Goal: Task Accomplishment & Management: Use online tool/utility

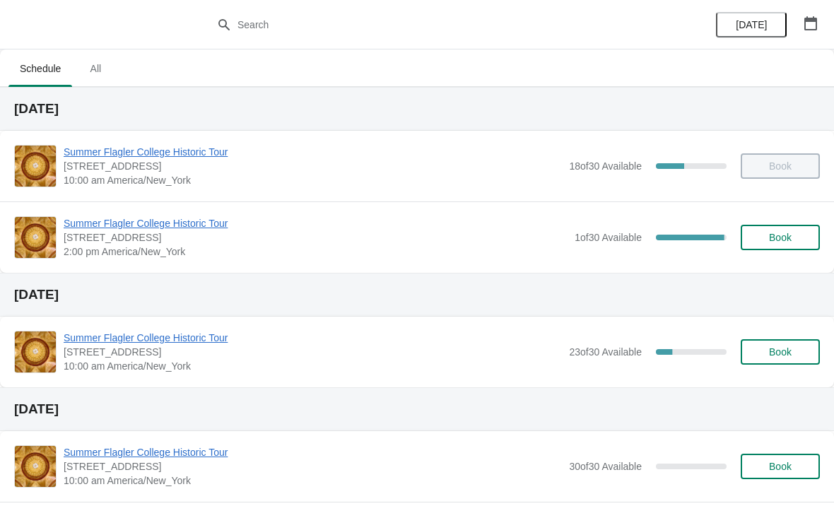
click at [117, 224] on span "Summer Flagler College Historic Tour" at bounding box center [316, 223] width 504 height 14
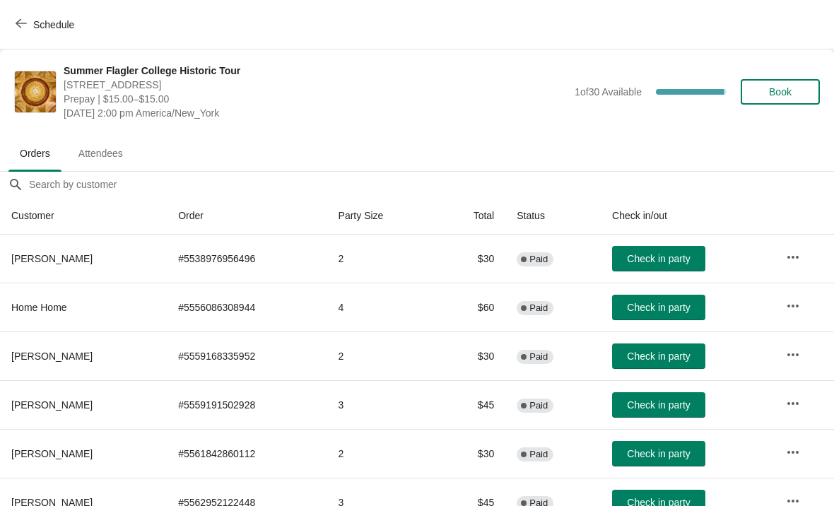
click at [673, 362] on button "Check in party" at bounding box center [658, 355] width 93 height 25
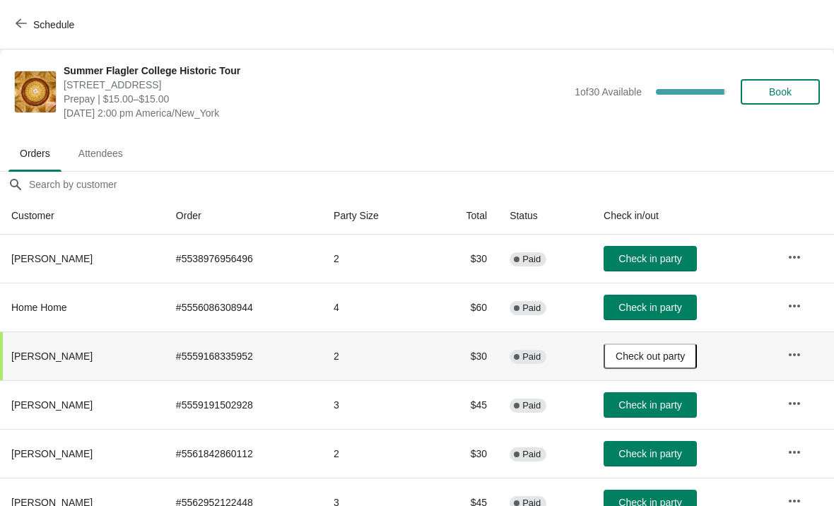
click at [674, 351] on span "Check out party" at bounding box center [649, 355] width 69 height 11
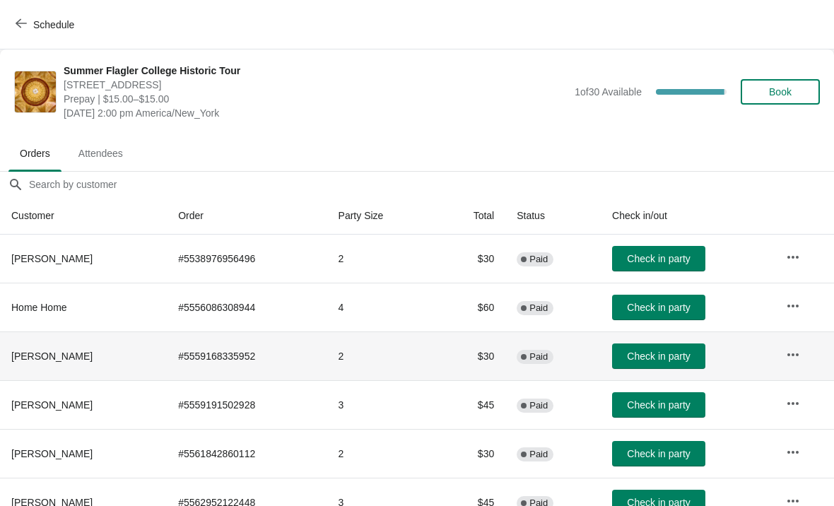
click at [17, 28] on icon "button" at bounding box center [21, 23] width 11 height 11
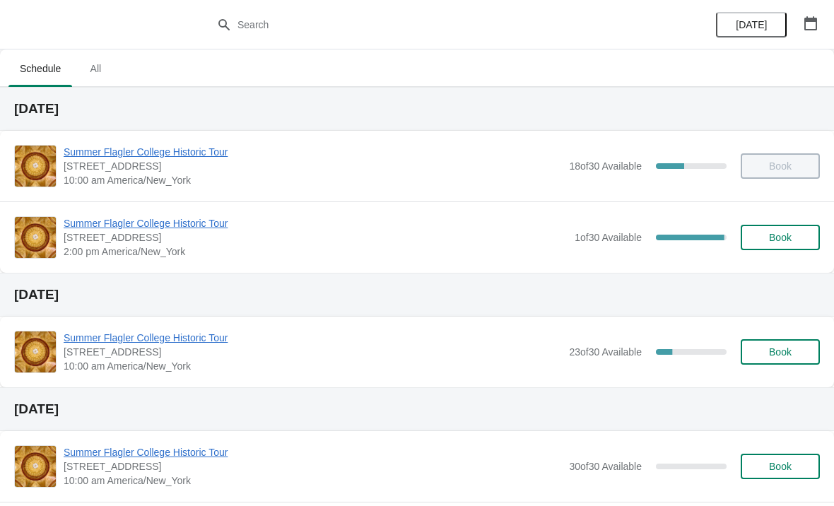
click at [114, 326] on div "Summer Flagler College Historic Tour [STREET_ADDRESS][PERSON_NAME] 10:00 am Ame…" at bounding box center [417, 352] width 834 height 71
click at [115, 343] on span "Summer Flagler College Historic Tour" at bounding box center [313, 338] width 498 height 14
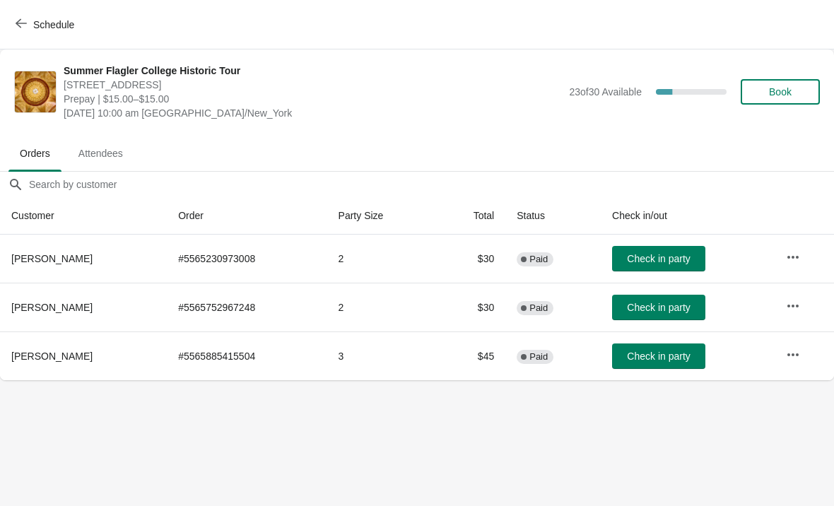
click at [792, 360] on icon "button" at bounding box center [793, 355] width 14 height 14
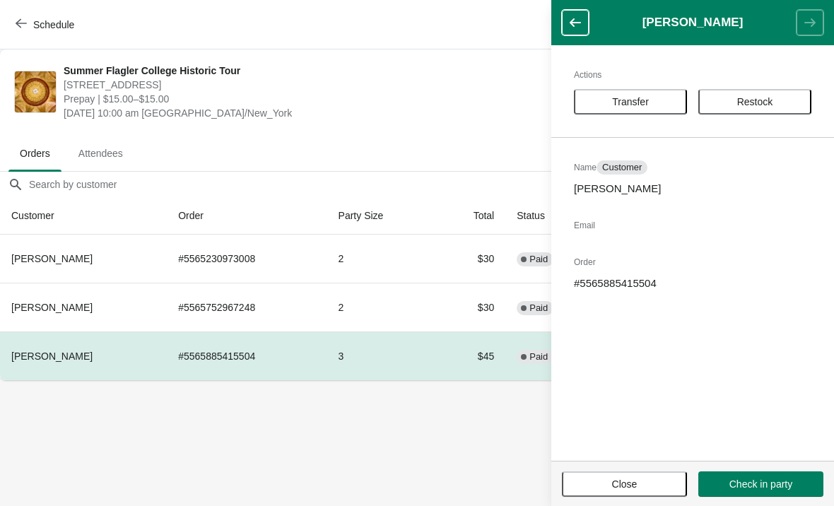
click at [637, 98] on span "Transfer" at bounding box center [630, 101] width 37 height 11
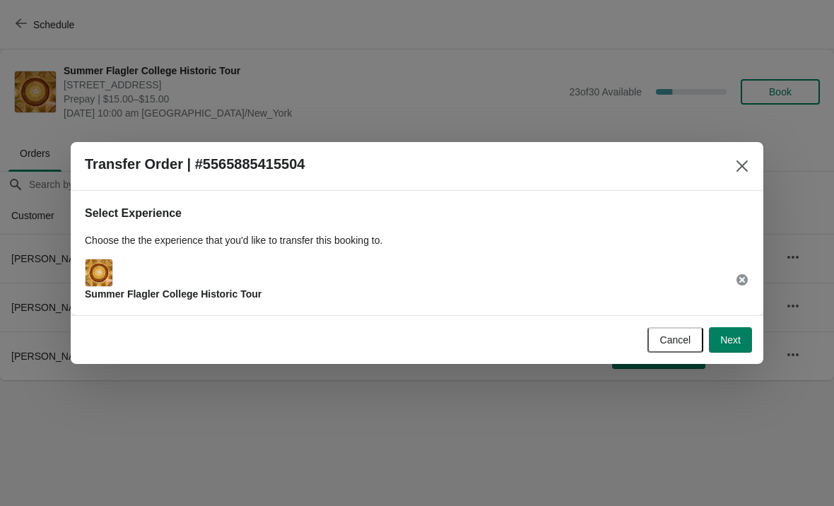
click at [732, 341] on span "Next" at bounding box center [730, 339] width 20 height 11
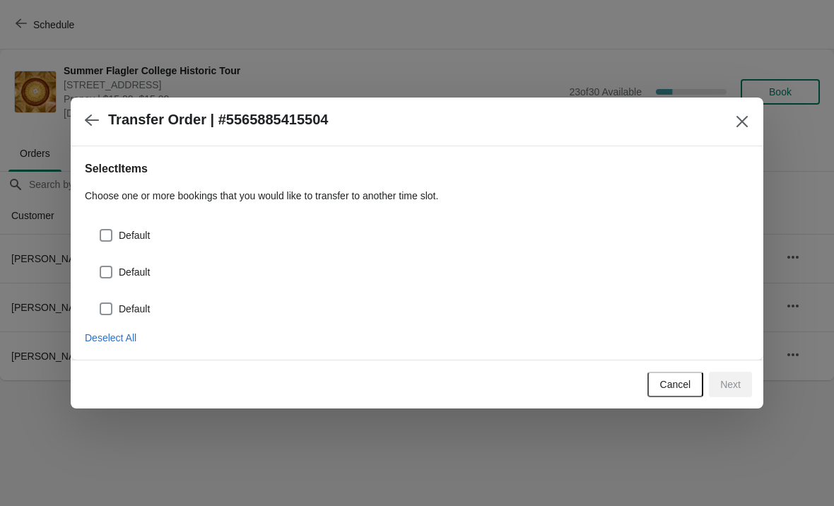
click at [96, 242] on div "Default" at bounding box center [417, 229] width 664 height 31
click at [105, 268] on span at bounding box center [106, 272] width 13 height 13
click at [100, 266] on input "Default" at bounding box center [100, 266] width 1 height 1
checkbox input "true"
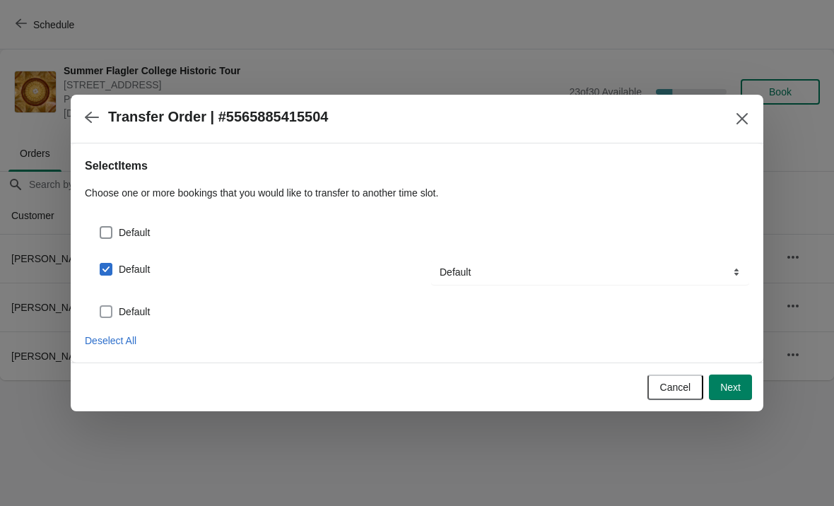
click at [104, 302] on label "Default" at bounding box center [124, 312] width 51 height 20
click at [100, 305] on input "Default" at bounding box center [100, 305] width 1 height 1
checkbox input "true"
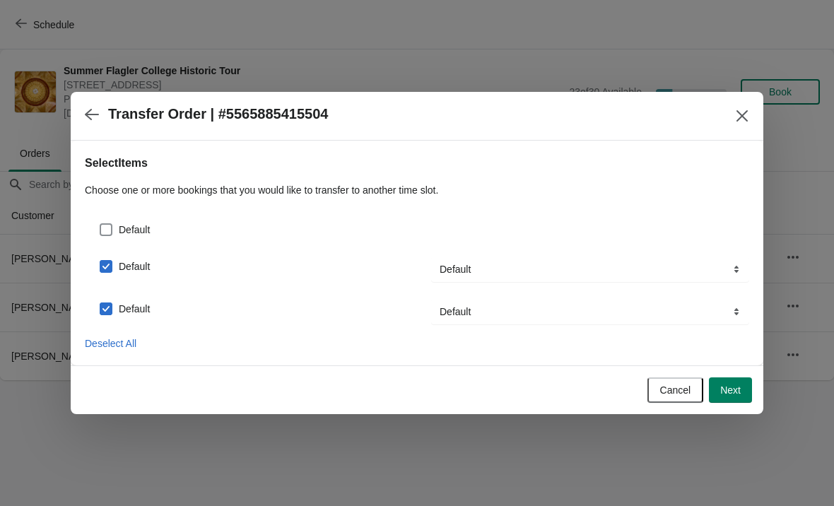
click at [102, 242] on div "Default Default Transfer To... Default Default Default Transfer To... Default D…" at bounding box center [417, 264] width 664 height 122
click at [100, 227] on span at bounding box center [106, 229] width 13 height 13
click at [100, 224] on input "Default" at bounding box center [100, 223] width 1 height 1
checkbox input "true"
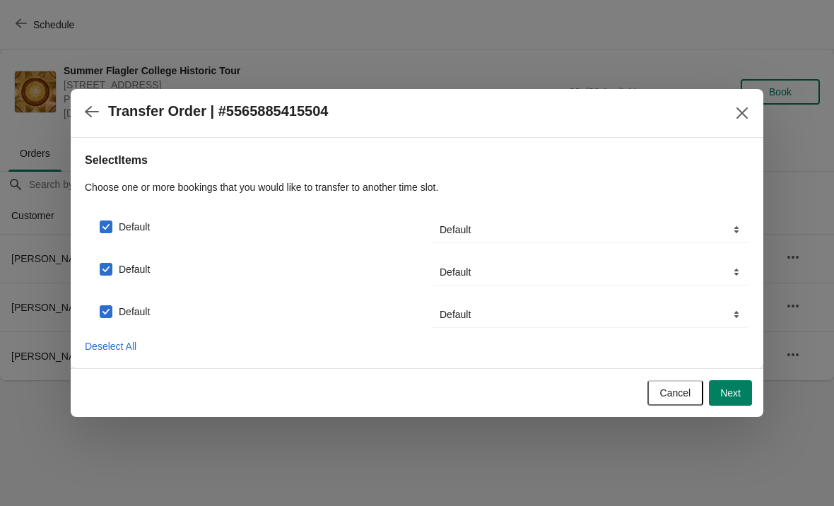
click at [729, 391] on span "Next" at bounding box center [730, 392] width 20 height 11
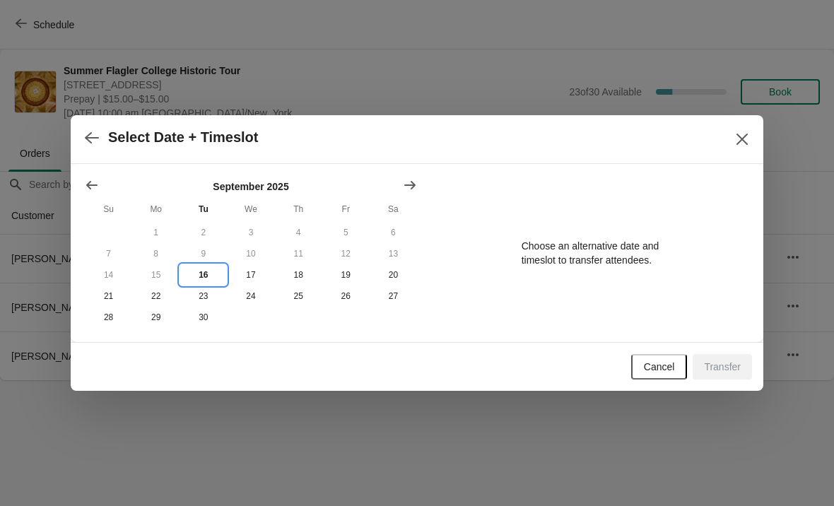
click at [201, 272] on button "16" at bounding box center [202, 274] width 47 height 21
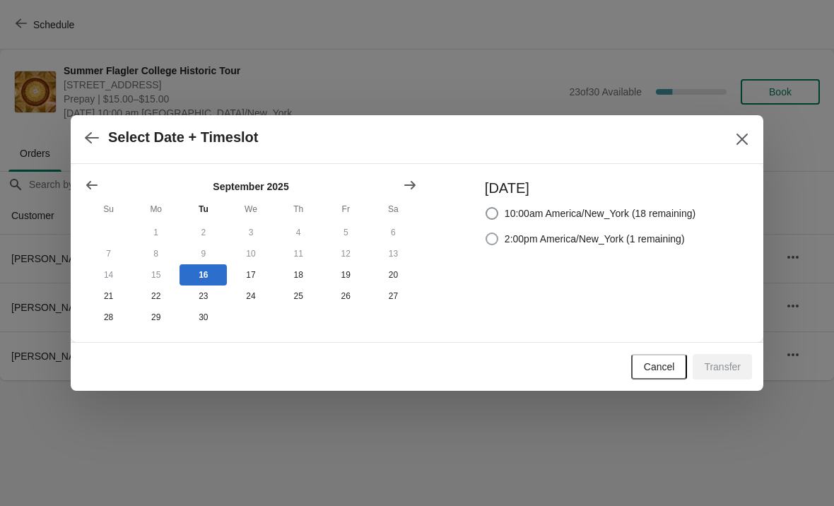
click at [504, 240] on span "2:00pm America/New_York (1 remaining)" at bounding box center [594, 239] width 180 height 14
click at [486, 233] on input "2:00pm America/New_York (1 remaining)" at bounding box center [485, 232] width 1 height 1
radio input "true"
click at [723, 362] on span "Transfer" at bounding box center [722, 366] width 37 height 11
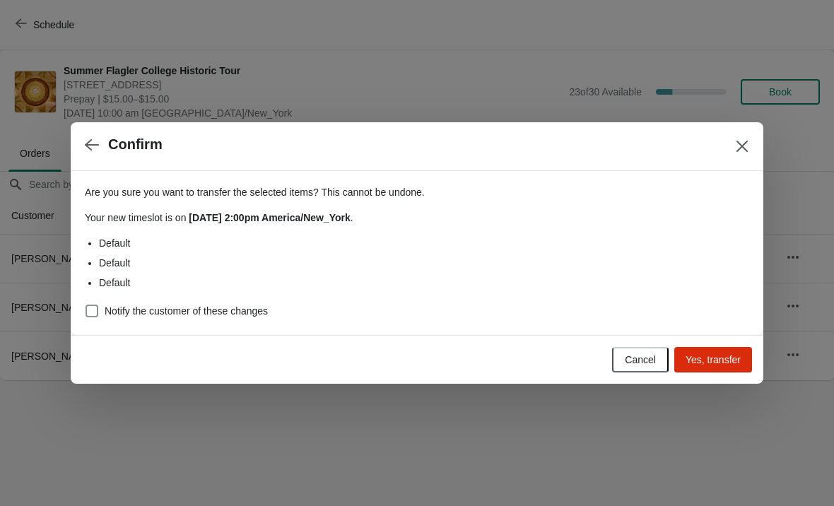
click at [97, 311] on span at bounding box center [91, 311] width 13 height 13
click at [86, 305] on input "Notify the customer of these changes" at bounding box center [85, 305] width 1 height 1
checkbox input "true"
click at [718, 358] on span "Yes, transfer" at bounding box center [712, 359] width 55 height 11
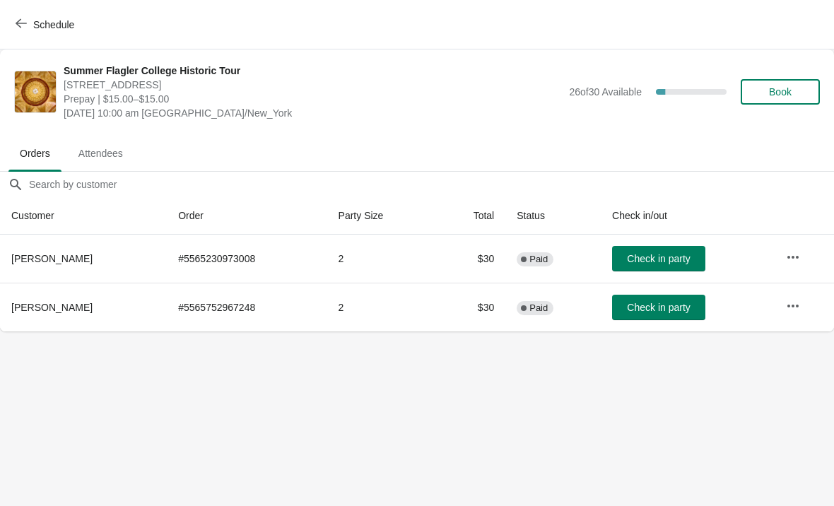
click at [11, 37] on button "Schedule" at bounding box center [46, 24] width 78 height 25
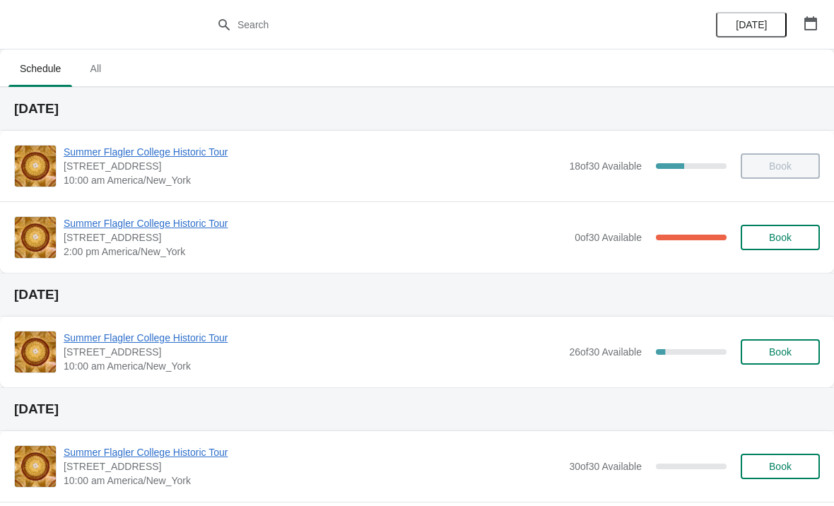
click at [100, 216] on span "Summer Flagler College Historic Tour" at bounding box center [316, 223] width 504 height 14
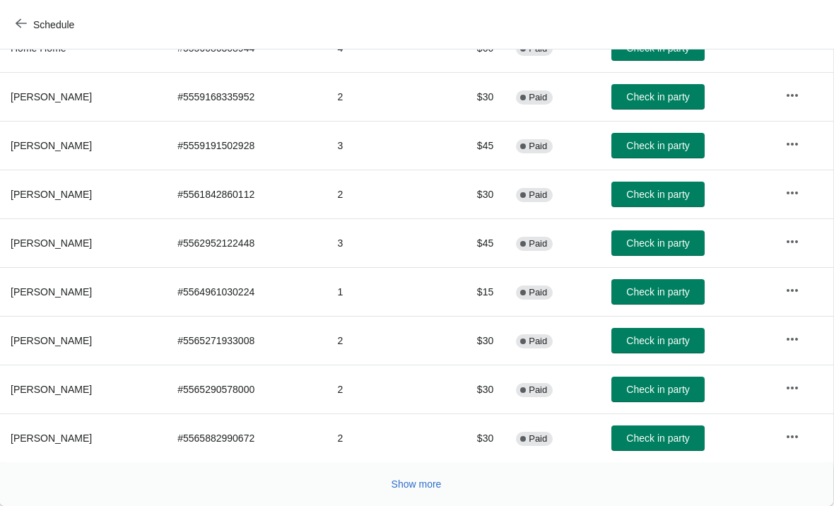
scroll to position [259, 1]
click at [425, 484] on span "Show more" at bounding box center [416, 483] width 50 height 11
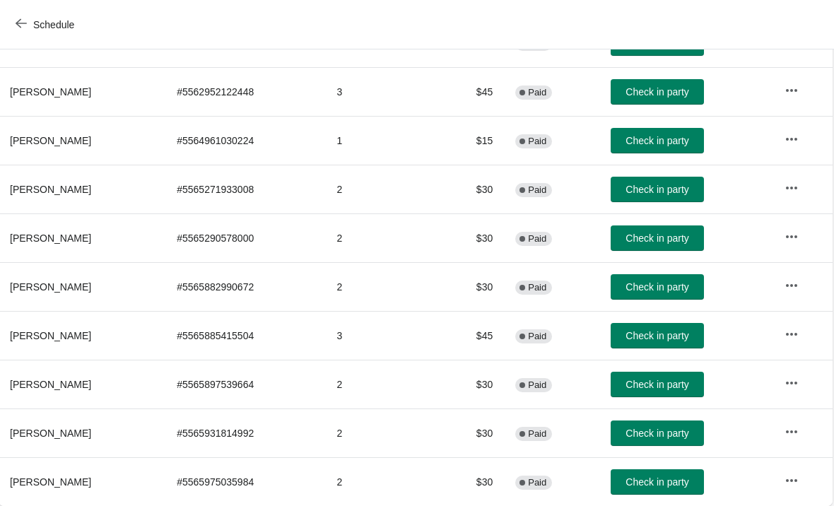
scroll to position [411, 1]
click at [666, 329] on button "Check in party" at bounding box center [657, 335] width 93 height 25
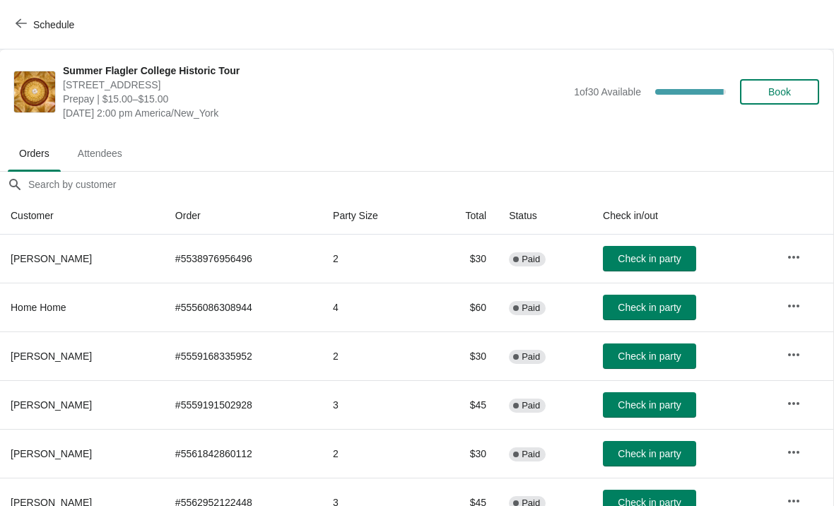
scroll to position [0, 1]
click at [778, 92] on span "Book" at bounding box center [779, 91] width 23 height 11
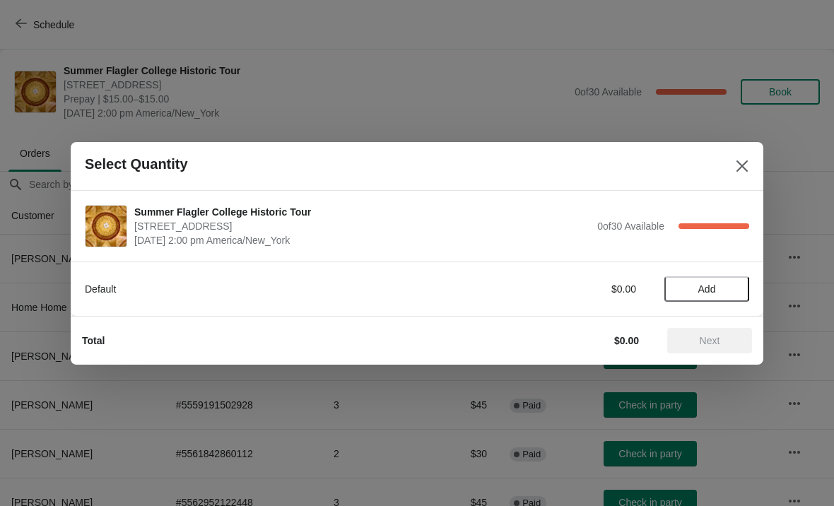
click at [716, 291] on span "Add" at bounding box center [707, 288] width 18 height 11
click at [736, 287] on icon at bounding box center [731, 288] width 15 height 15
click at [714, 329] on button "Next" at bounding box center [709, 340] width 85 height 25
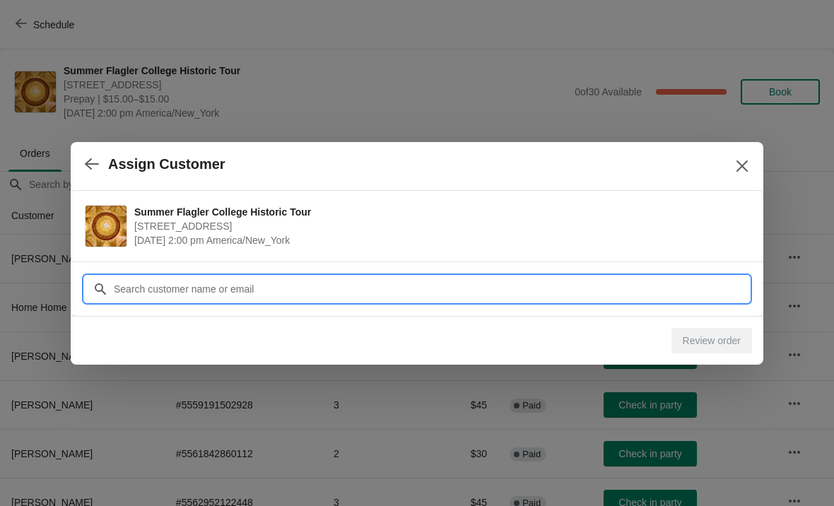
click at [435, 281] on input "Customer" at bounding box center [431, 288] width 636 height 25
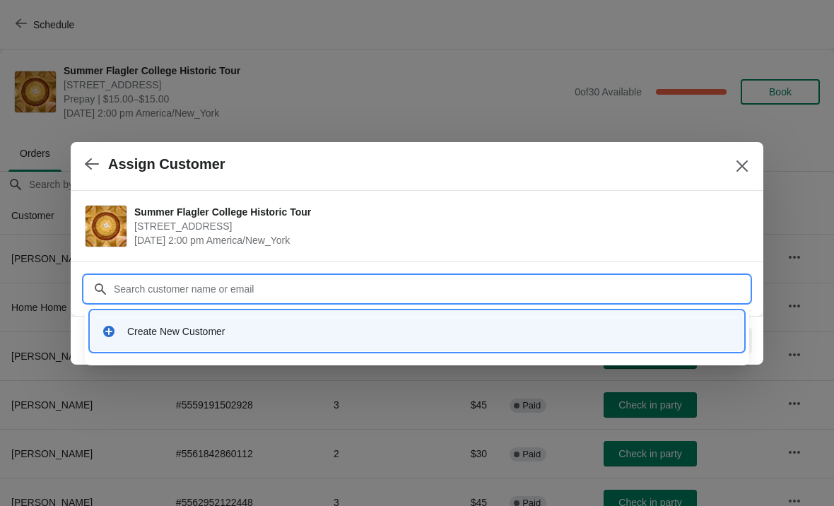
click at [149, 349] on div "Create New Customer" at bounding box center [416, 331] width 653 height 40
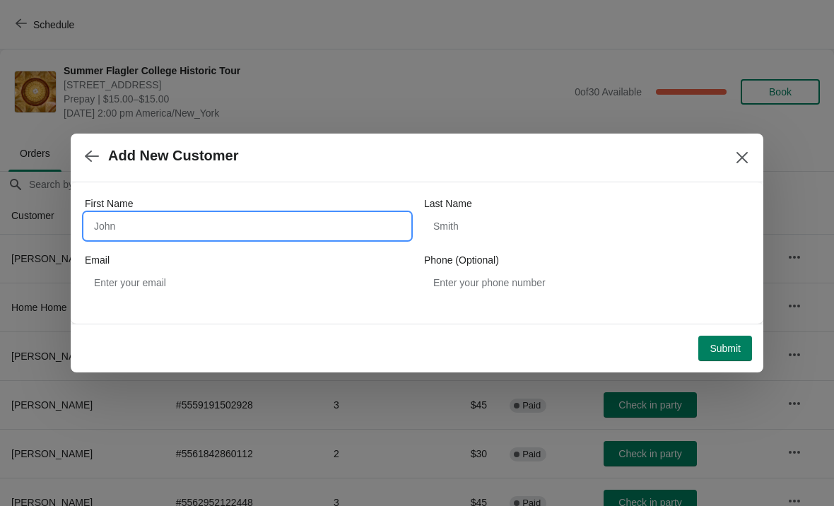
click at [131, 219] on input "First Name" at bounding box center [247, 225] width 325 height 25
type input "[PERSON_NAME]"
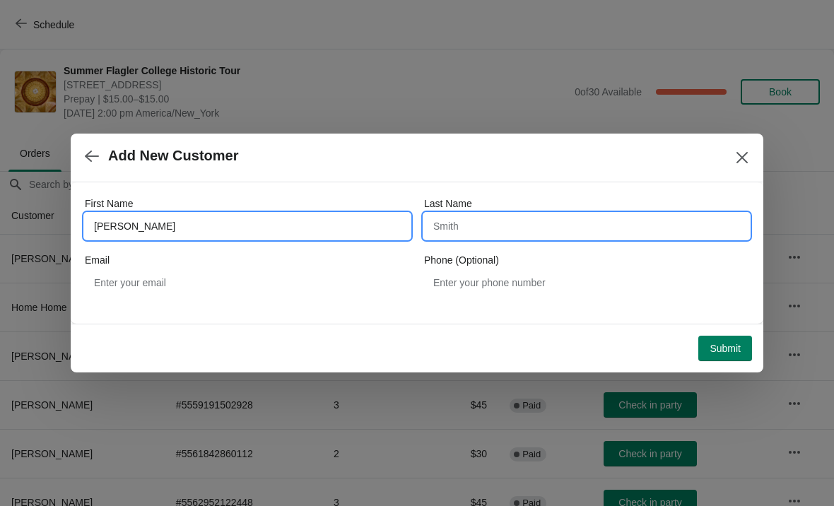
click at [590, 231] on input "Last Name" at bounding box center [586, 225] width 325 height 25
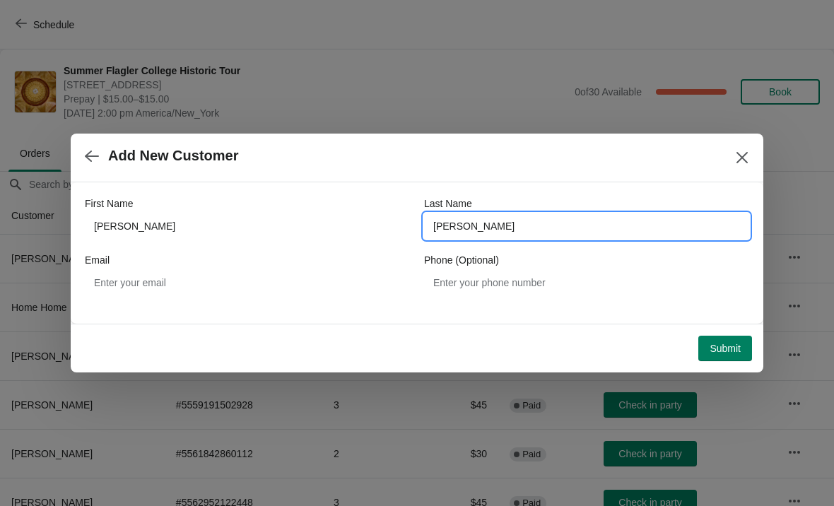
type input "[PERSON_NAME]"
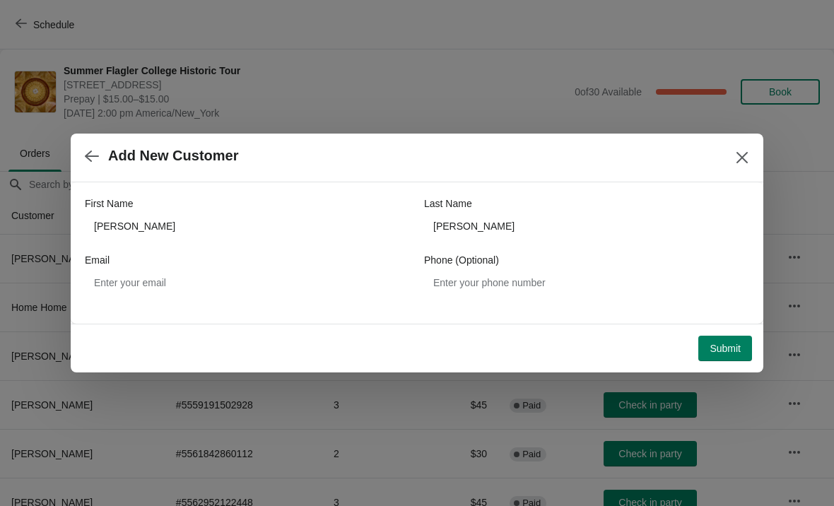
click at [737, 338] on button "Submit" at bounding box center [725, 348] width 54 height 25
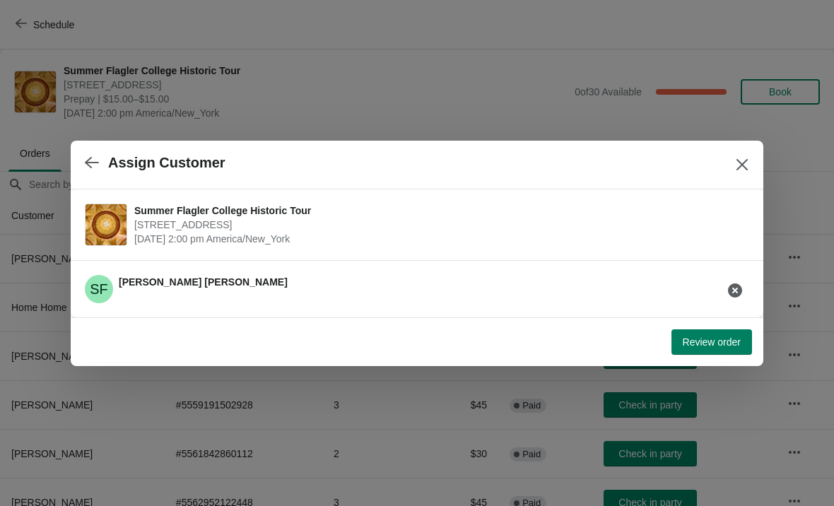
click at [702, 338] on span "Review order" at bounding box center [712, 341] width 58 height 11
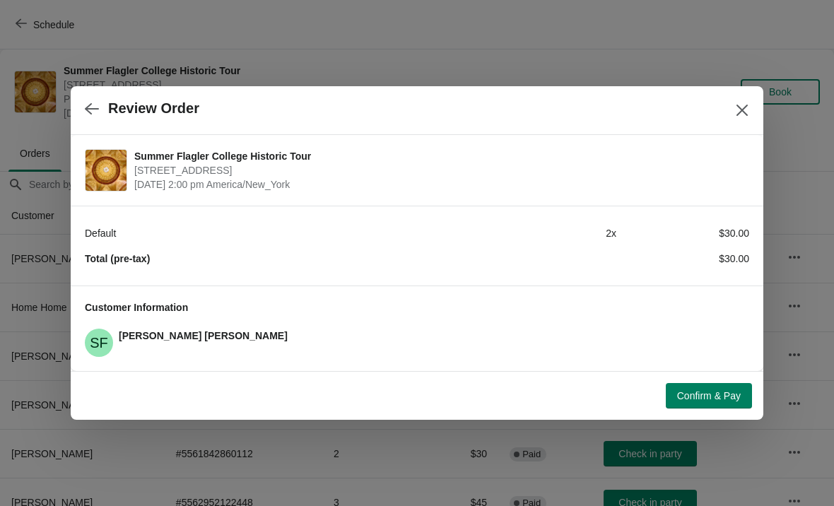
click at [711, 387] on button "Confirm & Pay" at bounding box center [709, 395] width 86 height 25
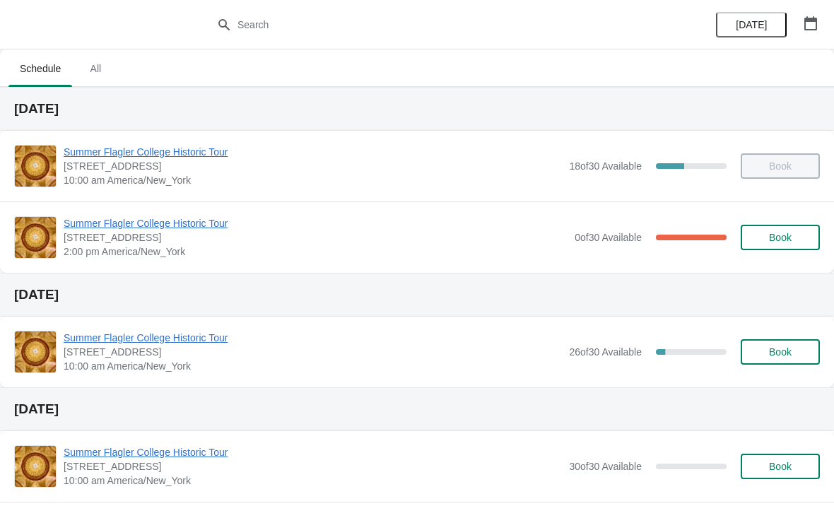
click at [160, 220] on span "Summer Flagler College Historic Tour" at bounding box center [316, 223] width 504 height 14
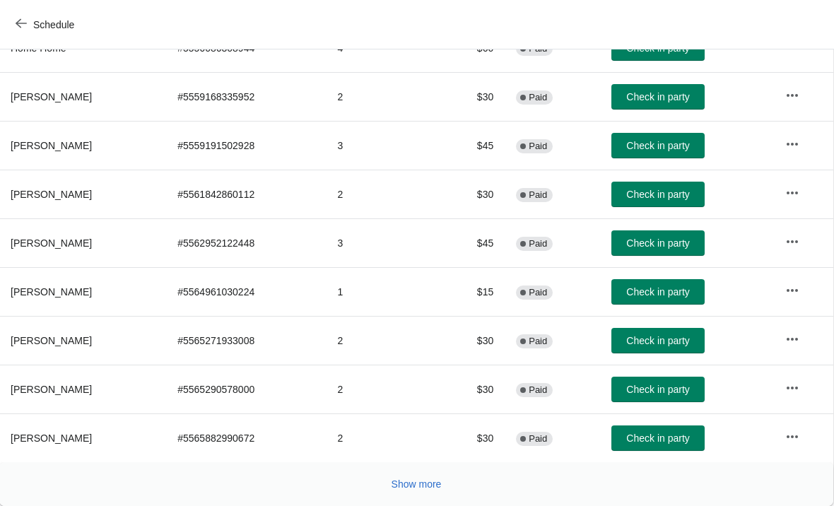
scroll to position [259, 1]
click at [403, 490] on span "Show more" at bounding box center [416, 483] width 50 height 11
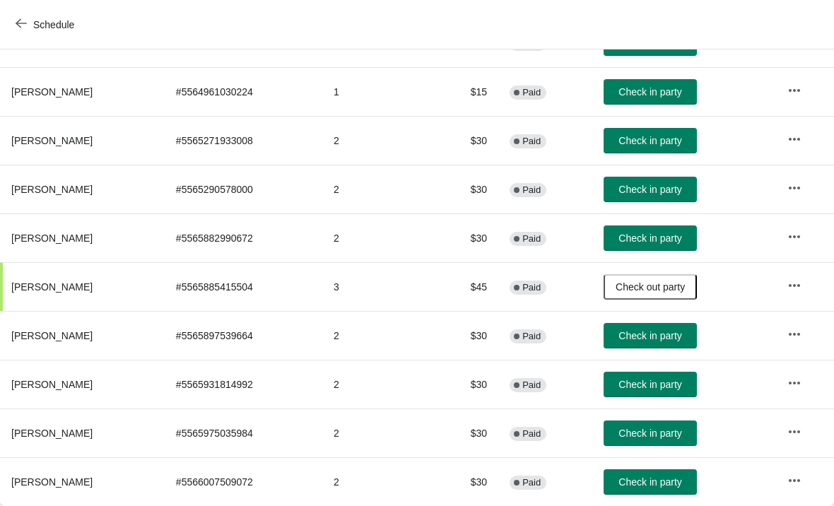
scroll to position [459, 0]
click at [642, 487] on span "Check in party" at bounding box center [649, 481] width 63 height 11
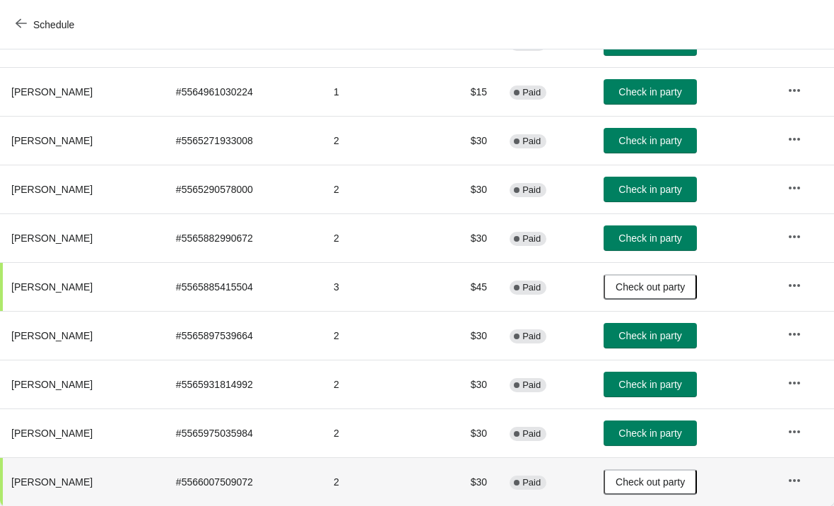
click at [639, 437] on span "Check in party" at bounding box center [649, 432] width 63 height 11
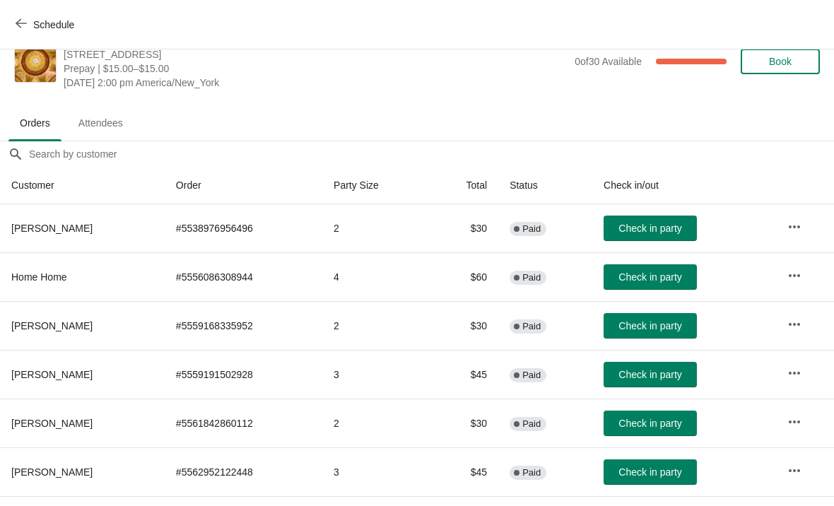
scroll to position [30, 0]
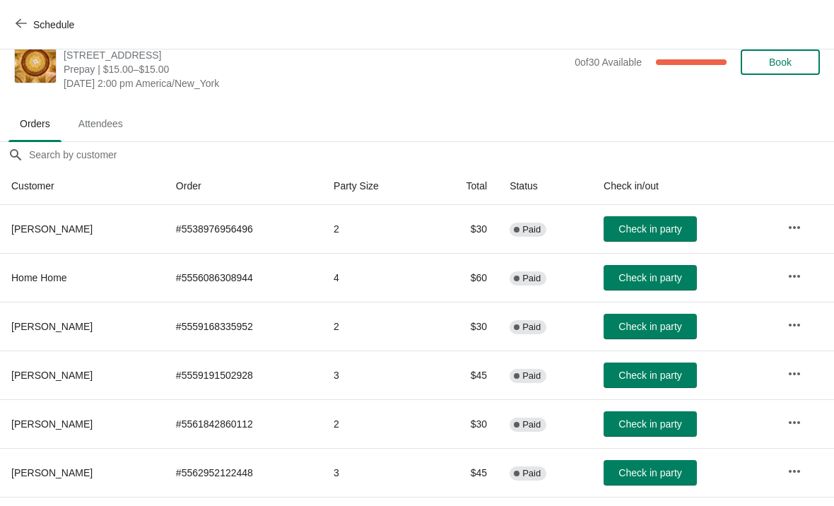
click at [394, 380] on td "3" at bounding box center [375, 374] width 107 height 49
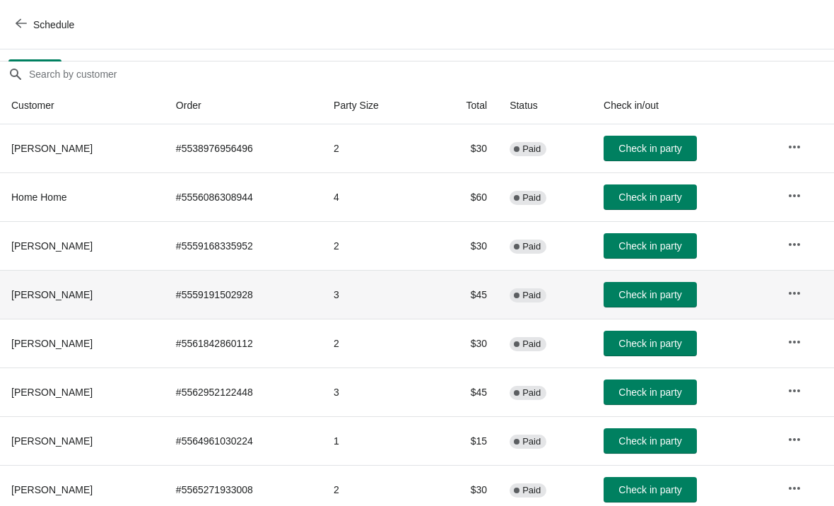
scroll to position [110, 1]
click at [679, 440] on span "Check in party" at bounding box center [649, 440] width 63 height 11
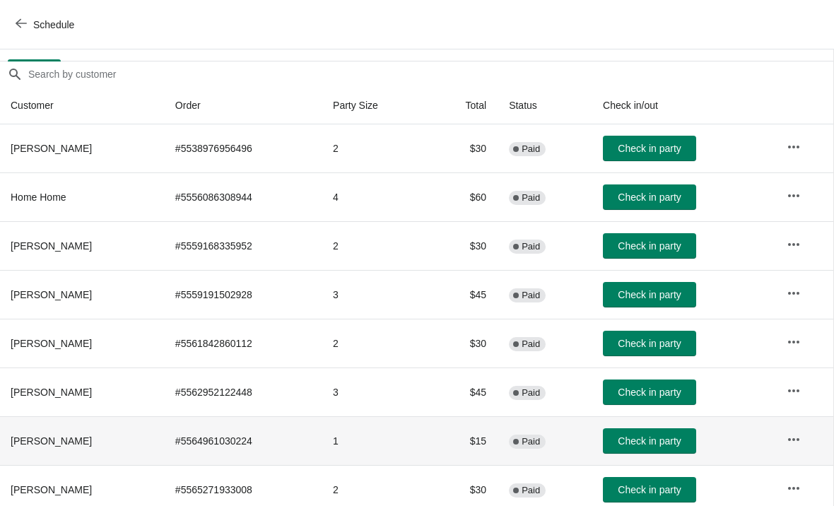
click at [686, 383] on button "Check in party" at bounding box center [649, 391] width 93 height 25
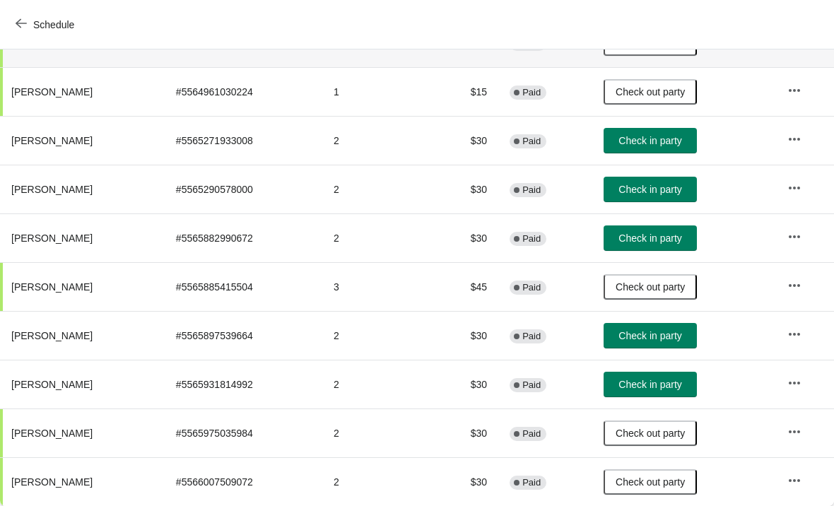
scroll to position [459, 0]
click at [680, 335] on span "Check in party" at bounding box center [649, 335] width 63 height 11
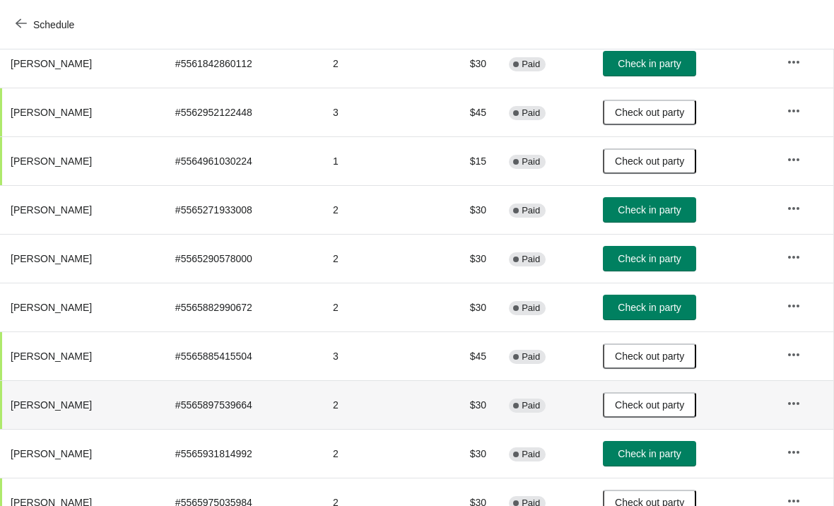
scroll to position [389, 1]
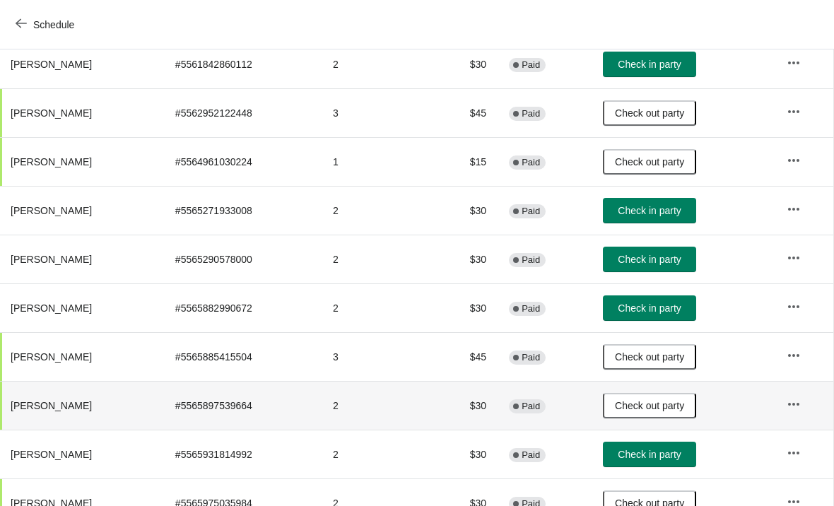
click at [667, 452] on span "Check in party" at bounding box center [649, 454] width 63 height 11
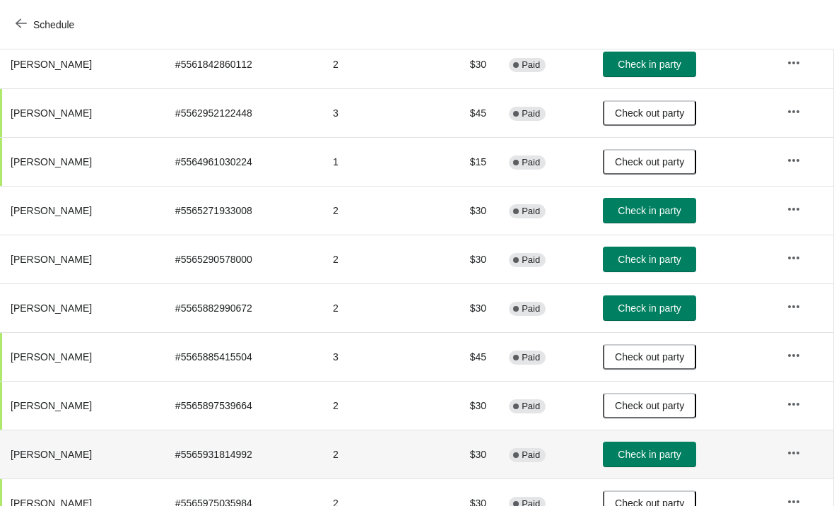
click at [678, 449] on span "Check in party" at bounding box center [649, 454] width 63 height 11
click at [694, 261] on button "Check in party" at bounding box center [649, 259] width 93 height 25
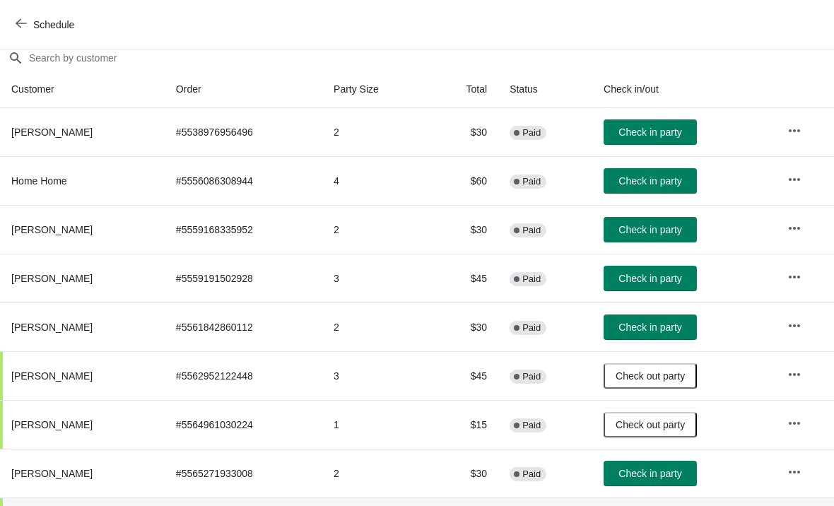
scroll to position [125, 0]
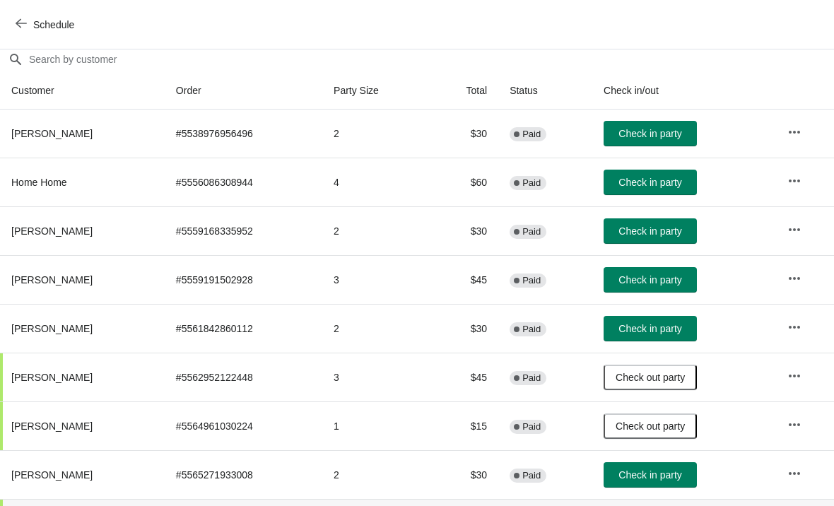
click at [673, 137] on span "Check in party" at bounding box center [649, 133] width 63 height 11
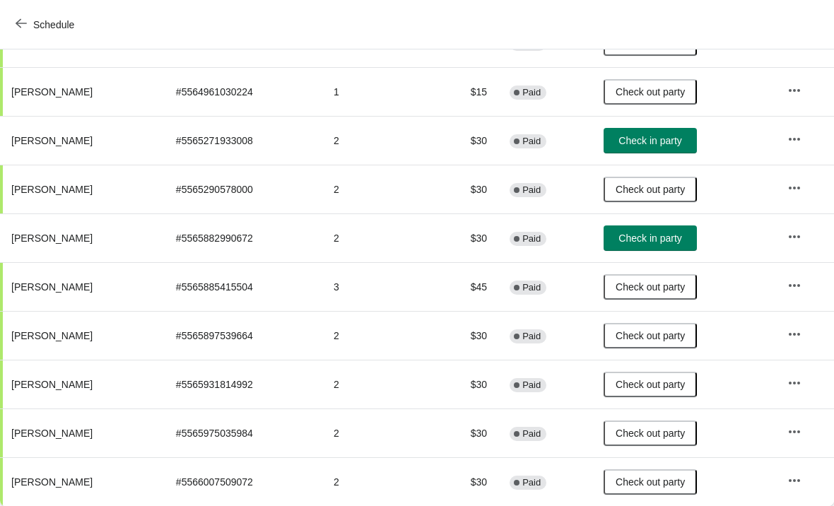
scroll to position [459, 0]
click at [696, 234] on button "Check in party" at bounding box center [649, 237] width 93 height 25
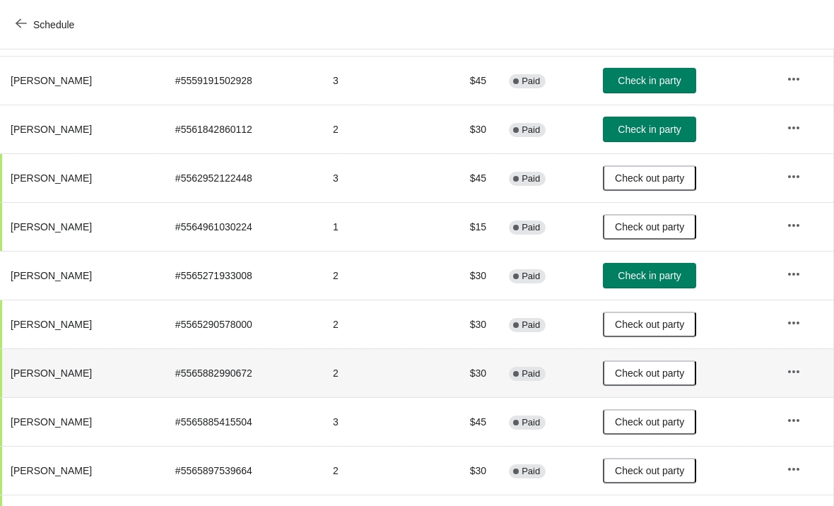
scroll to position [324, 1]
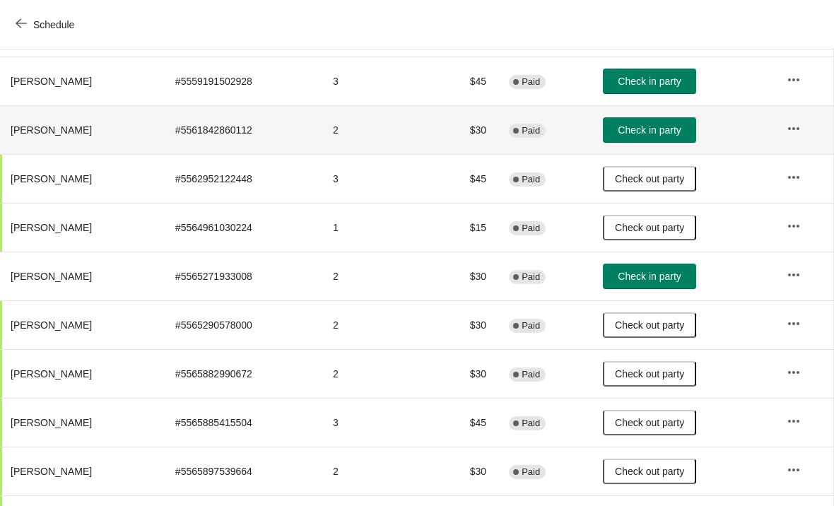
click at [681, 114] on td "Check in party" at bounding box center [683, 129] width 184 height 49
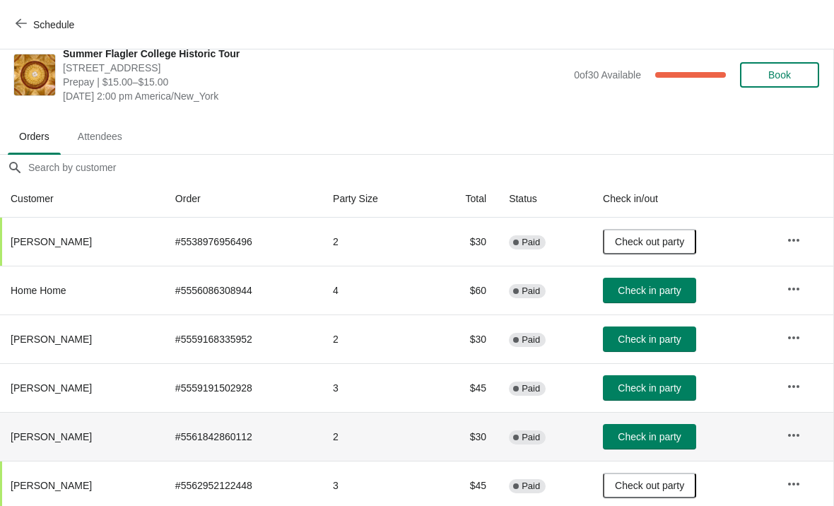
scroll to position [16, 1]
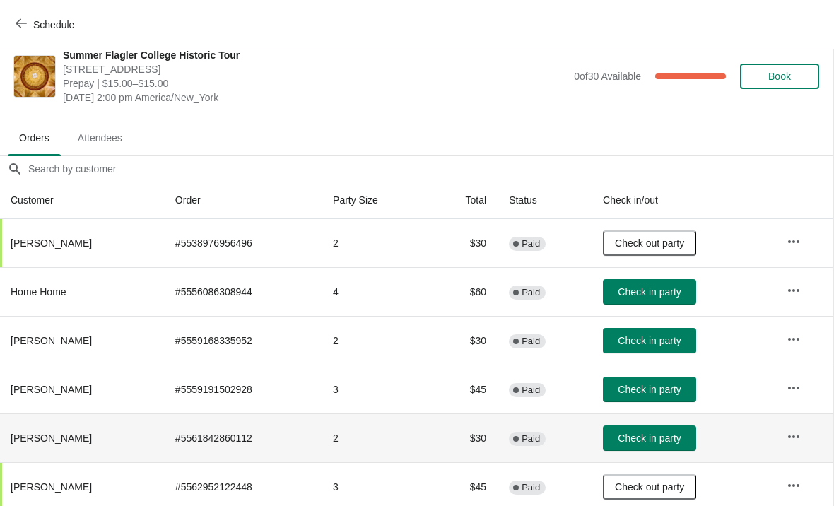
click at [665, 391] on span "Check in party" at bounding box center [649, 389] width 63 height 11
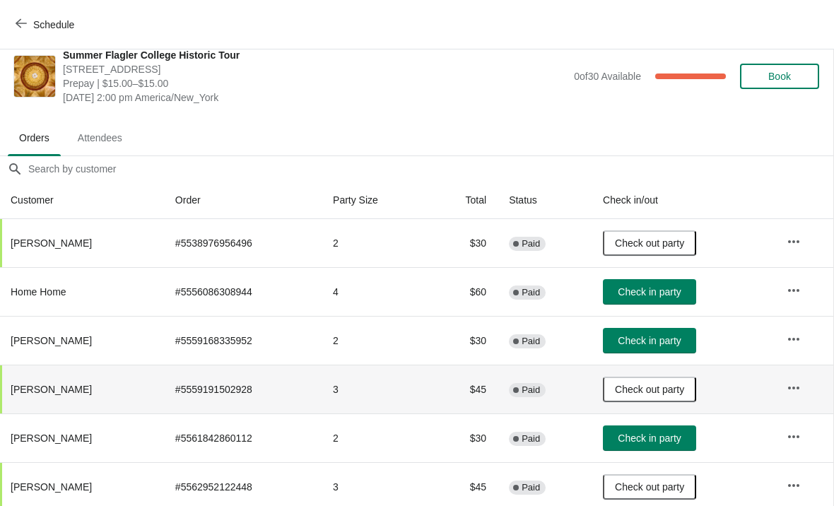
click at [696, 287] on button "Check in party" at bounding box center [649, 291] width 93 height 25
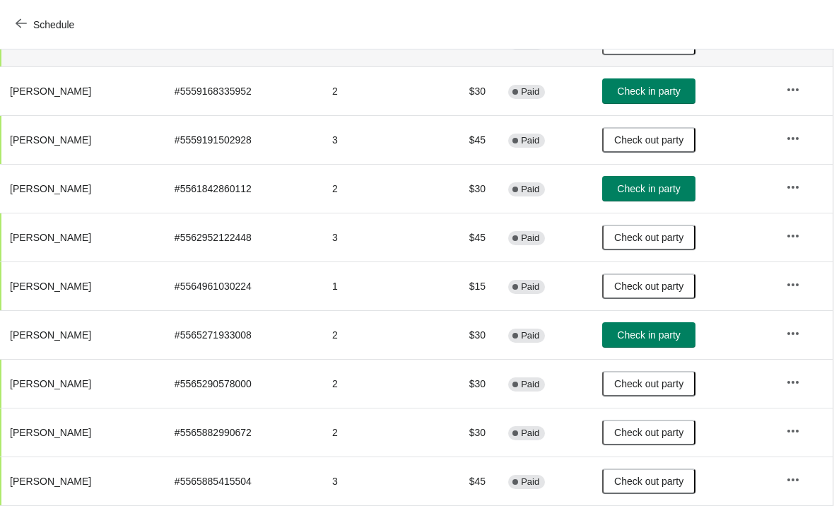
scroll to position [265, 1]
click at [673, 336] on span "Check in party" at bounding box center [649, 334] width 63 height 11
